Goal: Information Seeking & Learning: Stay updated

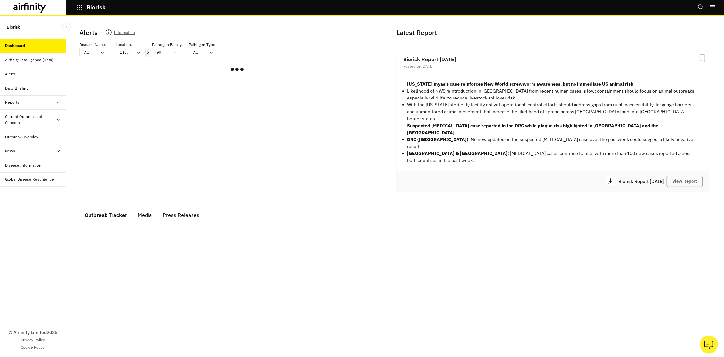
click at [147, 52] on icon at bounding box center [148, 52] width 5 height 5
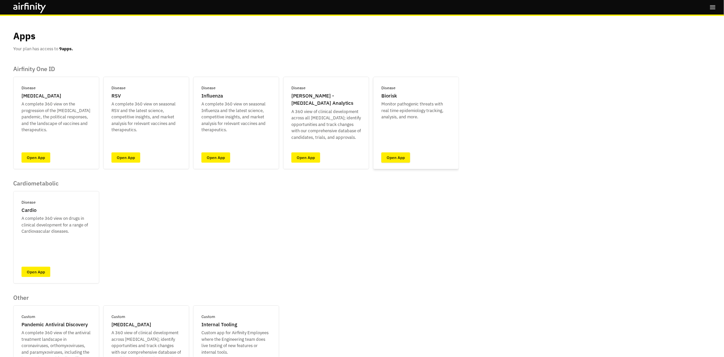
click at [396, 158] on link "Open App" at bounding box center [395, 157] width 29 height 10
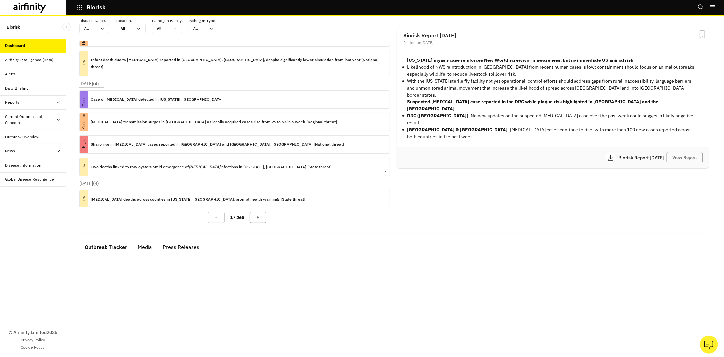
scroll to position [26, 0]
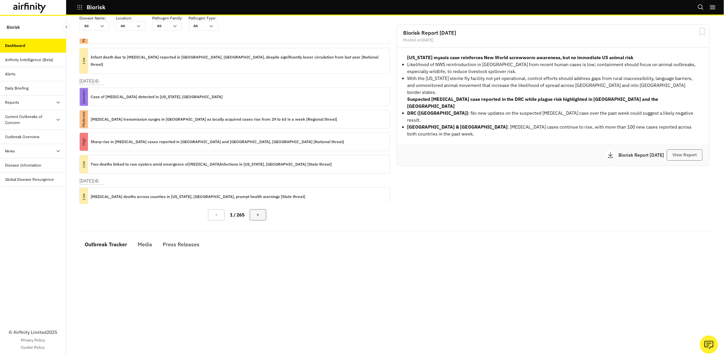
click at [254, 215] on button "Next Page" at bounding box center [258, 214] width 17 height 11
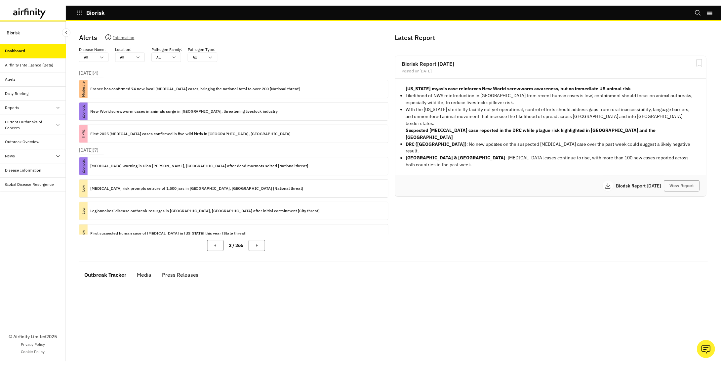
scroll to position [0, 0]
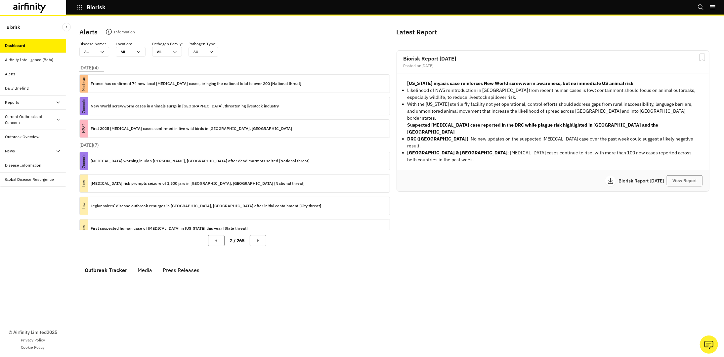
click at [139, 142] on div "[DATE] ( 7 ) Zoonotic [MEDICAL_DATA] warning in [GEOGRAPHIC_DATA][PERSON_NAME],…" at bounding box center [237, 225] width 316 height 167
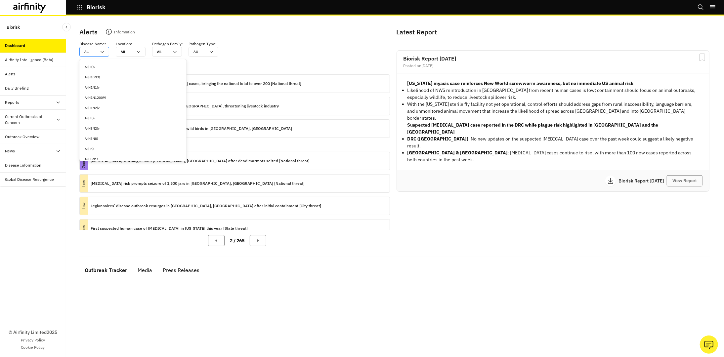
drag, startPoint x: 94, startPoint y: 50, endPoint x: 102, endPoint y: 53, distance: 8.5
click at [94, 50] on div at bounding box center [90, 52] width 12 height 6
type input "r"
type input "ra"
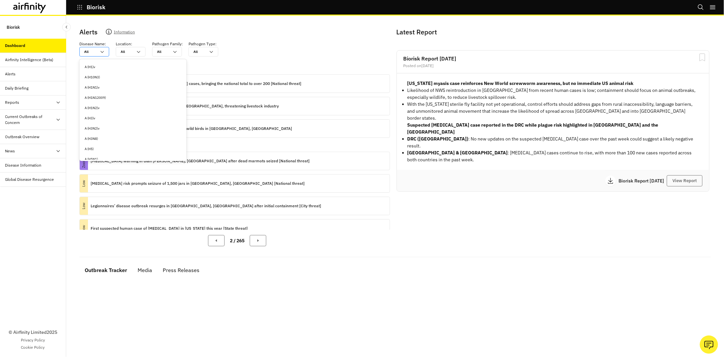
type input "ra"
type input "rab"
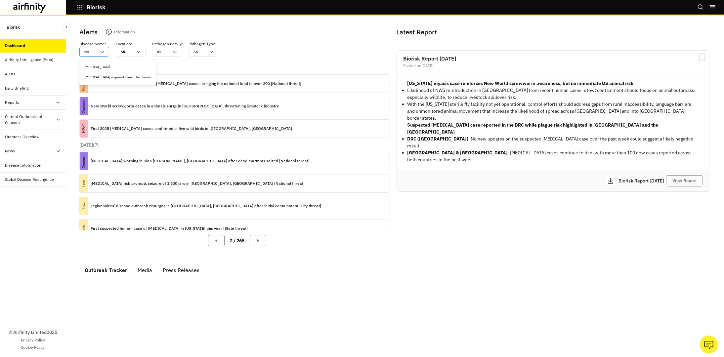
type input "rabi"
click at [100, 63] on div "[MEDICAL_DATA]" at bounding box center [118, 67] width 74 height 10
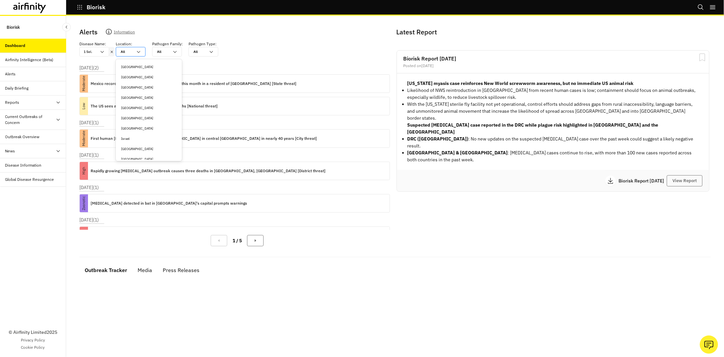
click at [125, 53] on div at bounding box center [127, 52] width 12 height 6
type input "r"
type input "ro"
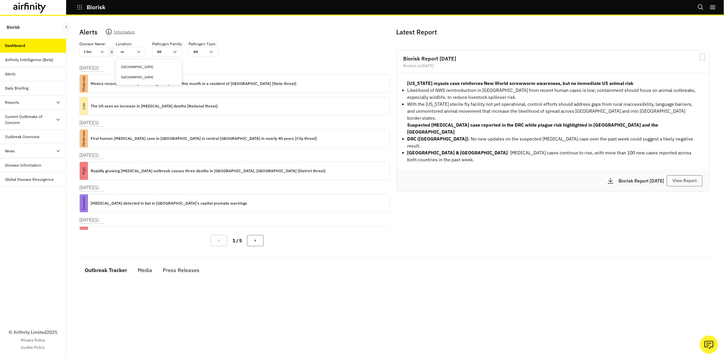
click at [131, 77] on div "[GEOGRAPHIC_DATA]" at bounding box center [149, 77] width 56 height 5
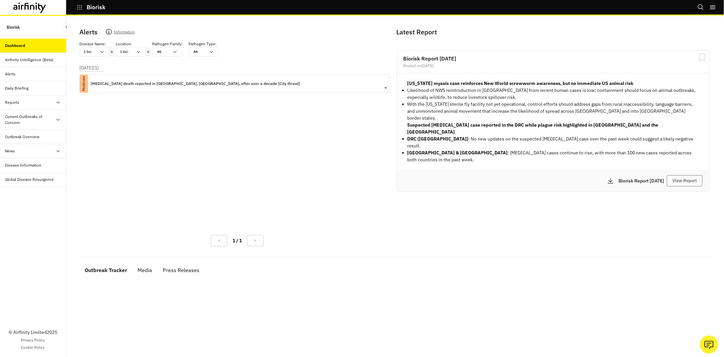
click at [158, 84] on p "[MEDICAL_DATA] death reported in [GEOGRAPHIC_DATA], [GEOGRAPHIC_DATA], after ov…" at bounding box center [195, 83] width 209 height 7
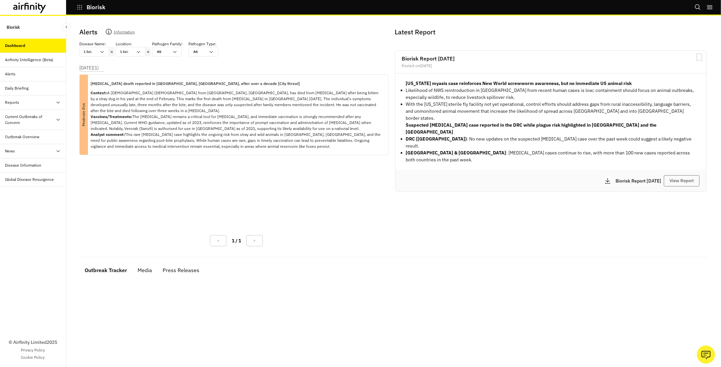
click at [148, 51] on icon at bounding box center [148, 51] width 5 height 5
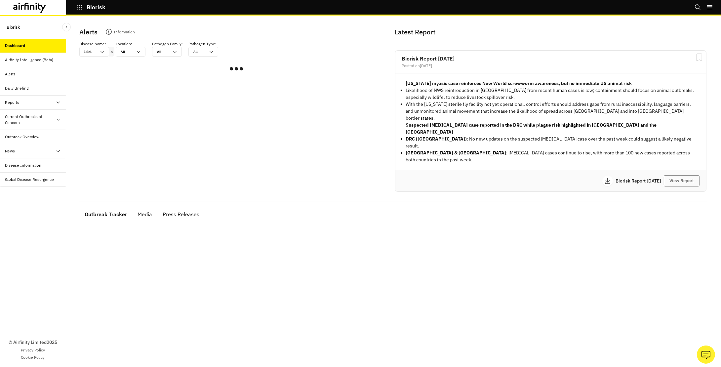
click at [111, 50] on icon at bounding box center [111, 51] width 5 height 5
click at [93, 49] on div at bounding box center [90, 52] width 12 height 6
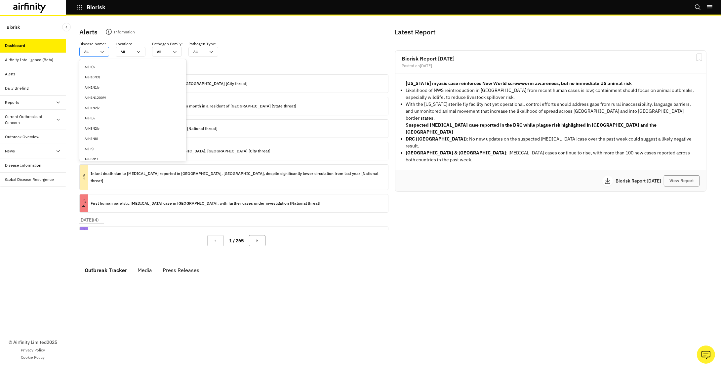
click at [88, 52] on div "All" at bounding box center [90, 51] width 12 height 5
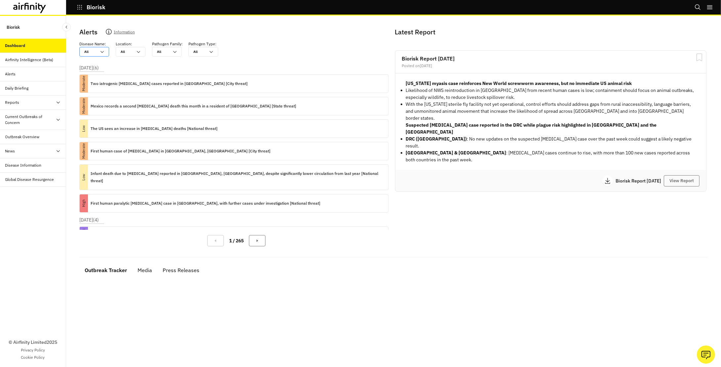
click at [90, 52] on div at bounding box center [90, 52] width 12 height 6
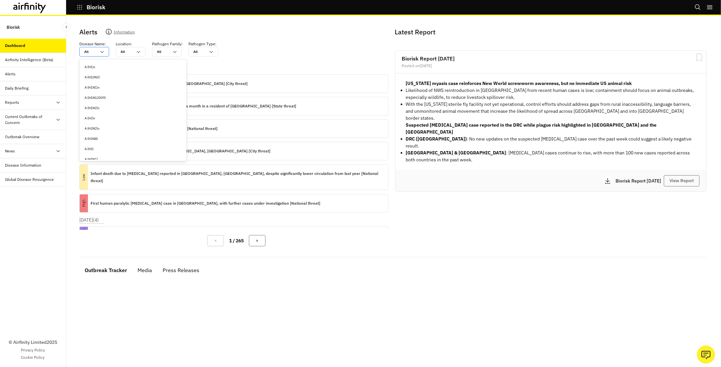
type input "a"
type input "an"
click at [95, 117] on div "[MEDICAL_DATA]" at bounding box center [125, 118] width 80 height 5
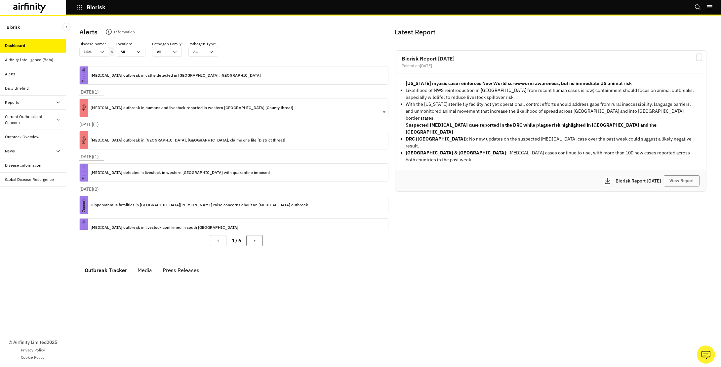
scroll to position [100, 0]
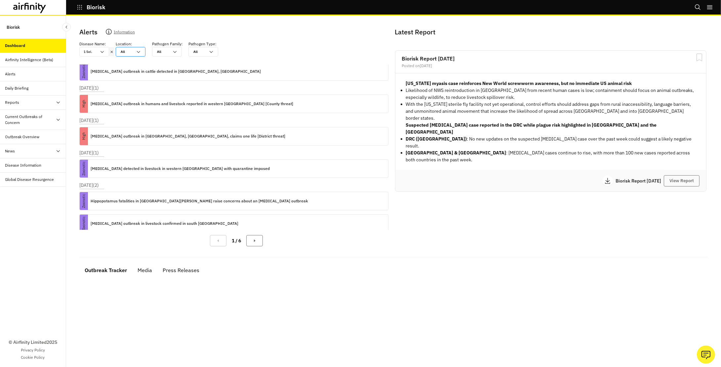
click at [136, 51] on icon at bounding box center [138, 51] width 5 height 5
click at [127, 135] on div "[GEOGRAPHIC_DATA]" at bounding box center [149, 133] width 56 height 5
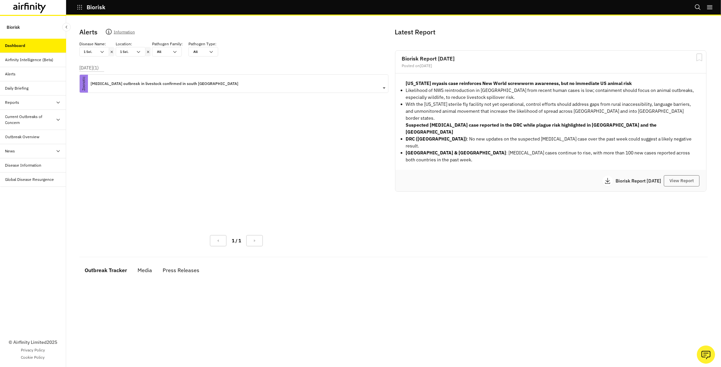
click at [133, 82] on p "[MEDICAL_DATA] outbreak in livestock confirmed in south [GEOGRAPHIC_DATA]" at bounding box center [165, 83] width 148 height 7
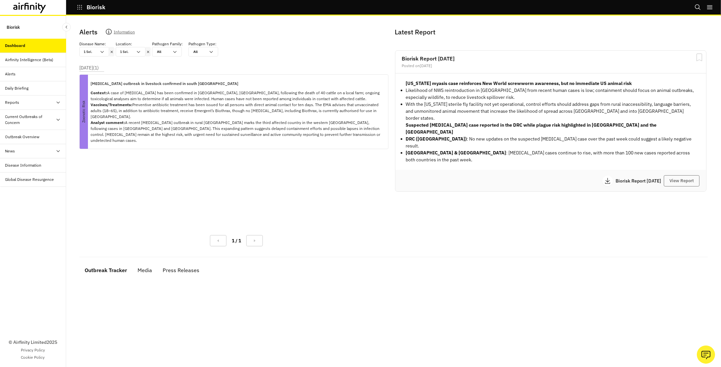
click at [148, 51] on icon at bounding box center [148, 52] width 2 height 2
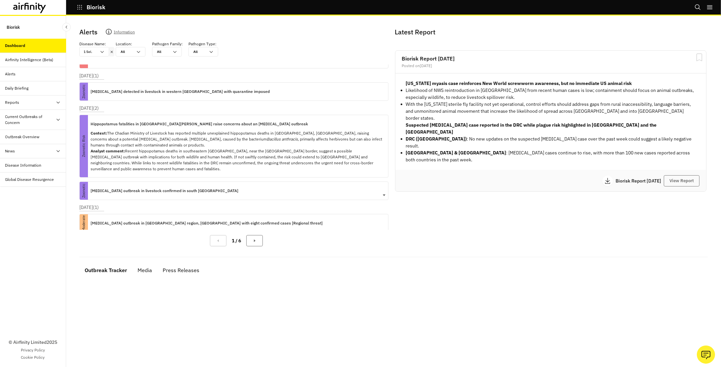
scroll to position [176, 0]
click at [256, 240] on icon "Next Page" at bounding box center [254, 240] width 5 height 5
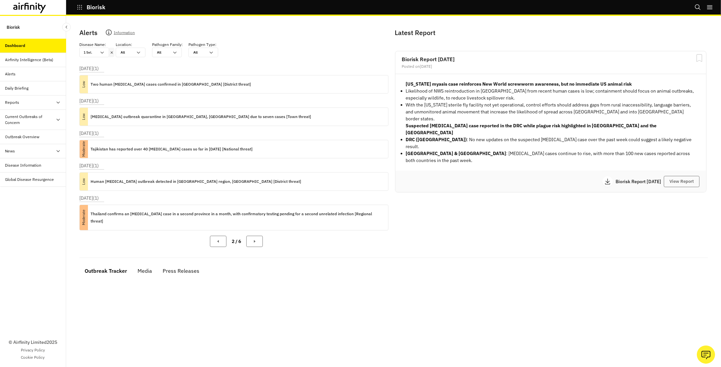
scroll to position [0, 0]
click at [185, 84] on p "Two human [MEDICAL_DATA] cases confirmed in [GEOGRAPHIC_DATA] [District threat]" at bounding box center [171, 84] width 160 height 7
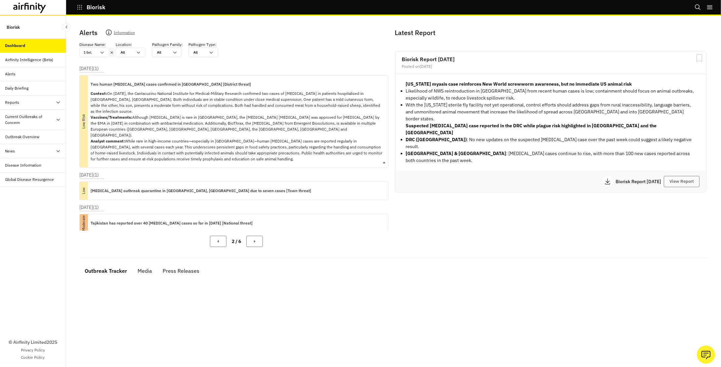
click at [176, 82] on p "Two human [MEDICAL_DATA] cases confirmed in [GEOGRAPHIC_DATA] [District threat]" at bounding box center [171, 84] width 160 height 7
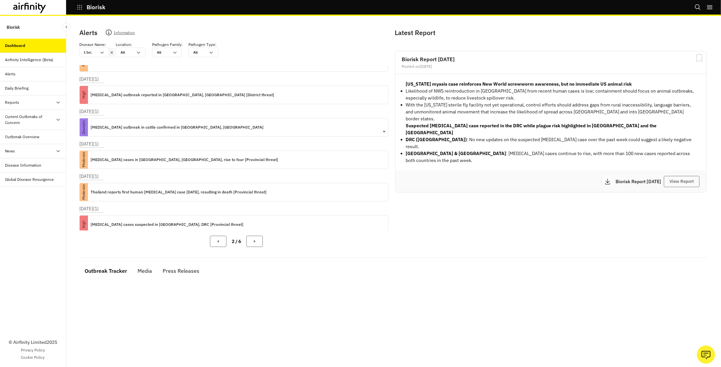
scroll to position [157, 0]
click at [214, 239] on button "Previous Page" at bounding box center [218, 241] width 17 height 11
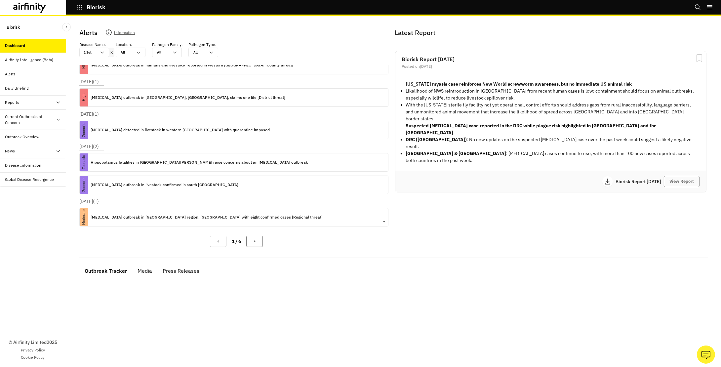
scroll to position [138, 0]
click at [164, 183] on p "[MEDICAL_DATA] outbreak in livestock confirmed in south [GEOGRAPHIC_DATA]" at bounding box center [165, 185] width 148 height 7
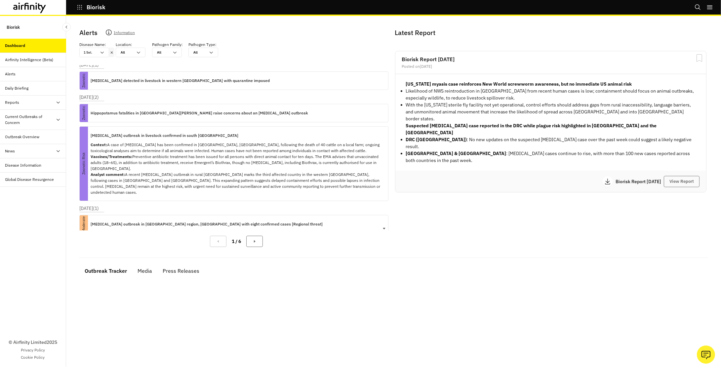
scroll to position [188, 0]
click at [256, 241] on icon "Next Page" at bounding box center [254, 241] width 5 height 5
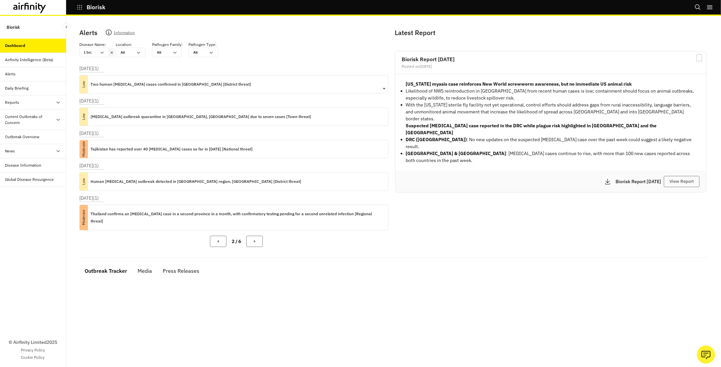
click at [179, 82] on p "Two human [MEDICAL_DATA] cases confirmed in [GEOGRAPHIC_DATA] [District threat]" at bounding box center [171, 84] width 160 height 7
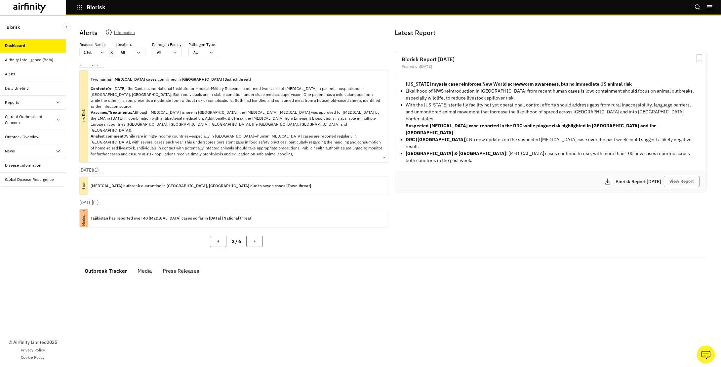
scroll to position [7, 0]
click at [110, 50] on icon at bounding box center [111, 52] width 5 height 5
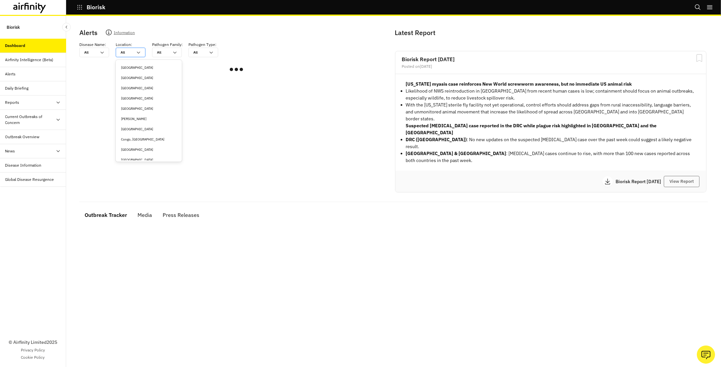
click at [125, 52] on div "All" at bounding box center [127, 52] width 12 height 5
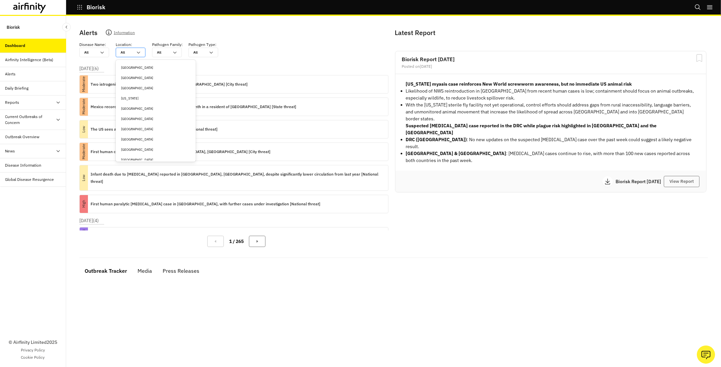
click at [131, 52] on div at bounding box center [127, 52] width 12 height 6
type input "i"
type input "it"
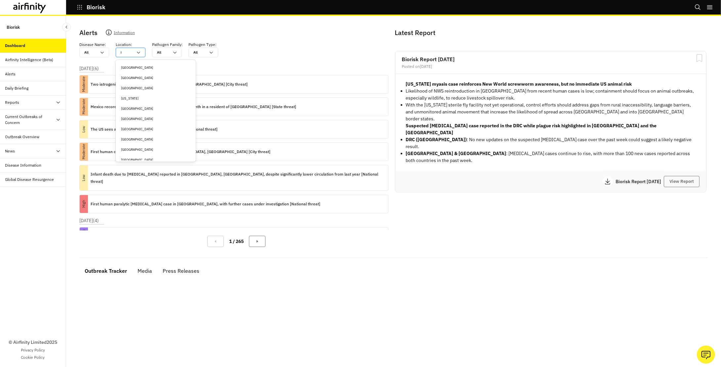
type input "it"
type input "ita"
type input "ital"
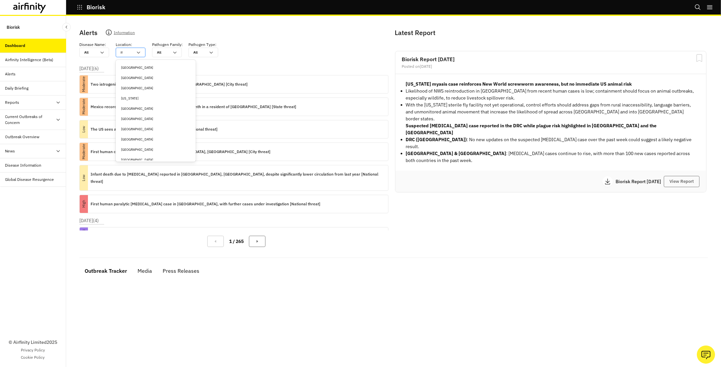
type input "[GEOGRAPHIC_DATA]"
click at [127, 63] on div "[GEOGRAPHIC_DATA]" at bounding box center [148, 68] width 63 height 10
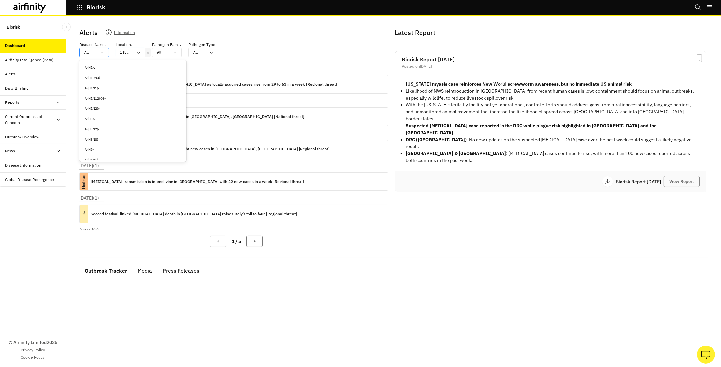
click at [87, 51] on div "All" at bounding box center [90, 52] width 12 height 5
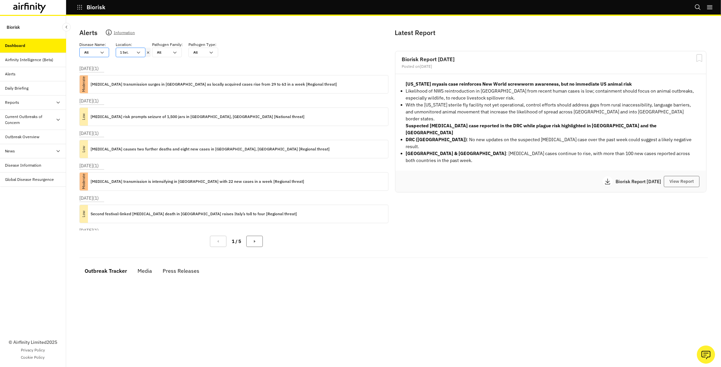
click at [87, 51] on div "All" at bounding box center [90, 52] width 12 height 5
type input "b"
type input "bo"
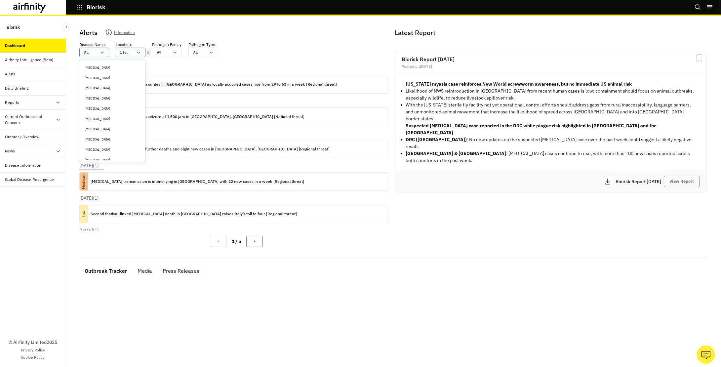
type input "bo"
type input "bot"
type input "botu"
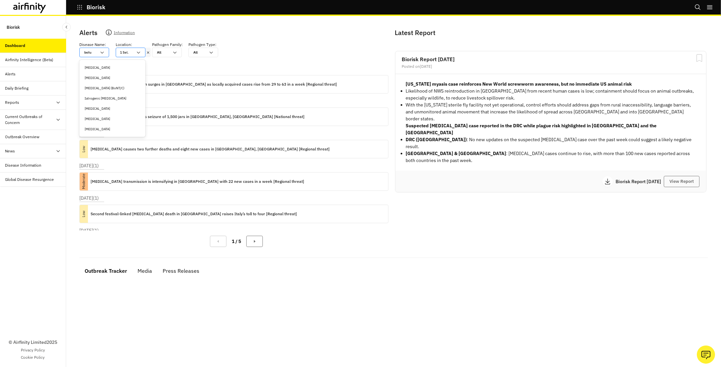
click at [96, 63] on div "[MEDICAL_DATA]" at bounding box center [112, 68] width 63 height 10
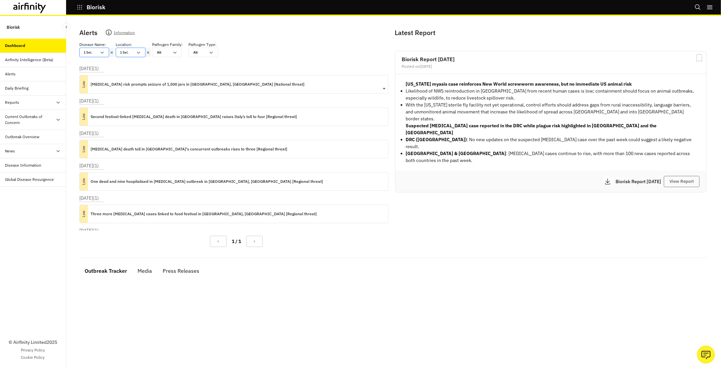
click at [118, 82] on p "[MEDICAL_DATA] risk prompts seizure of 1,500 jars in [GEOGRAPHIC_DATA], [GEOGRA…" at bounding box center [198, 84] width 214 height 7
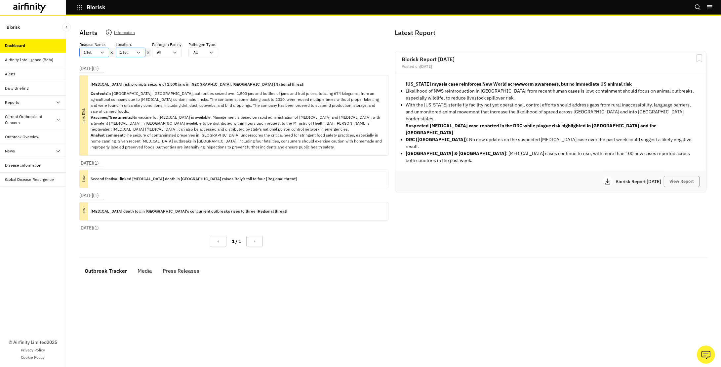
click at [12, 101] on div "Reports" at bounding box center [12, 103] width 14 height 6
click at [23, 116] on div "Reports" at bounding box center [18, 117] width 14 height 6
